Goal: Task Accomplishment & Management: Use online tool/utility

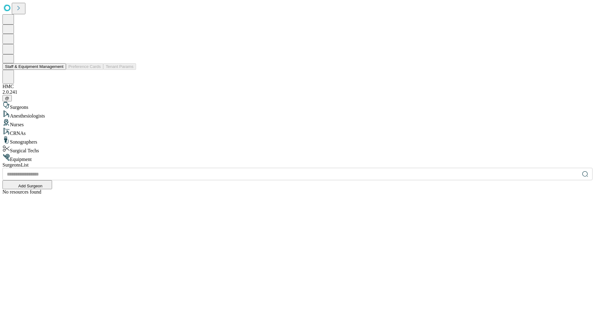
click at [59, 70] on button "Staff & Equipment Management" at bounding box center [34, 66] width 64 height 7
